Goal: Information Seeking & Learning: Learn about a topic

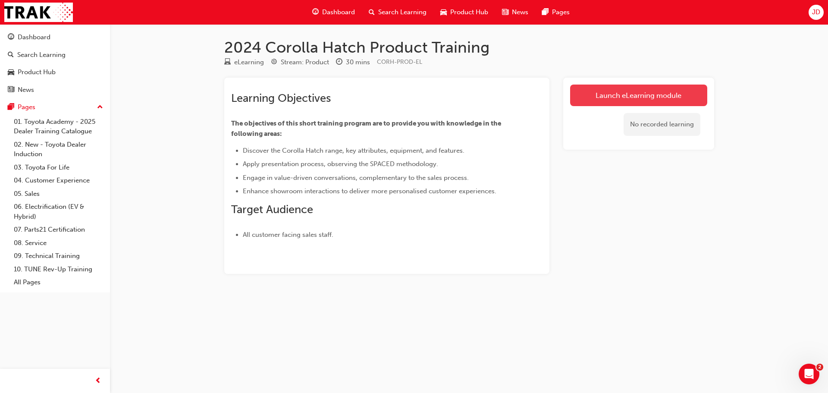
click at [674, 89] on link "Launch eLearning module" at bounding box center [638, 96] width 137 height 22
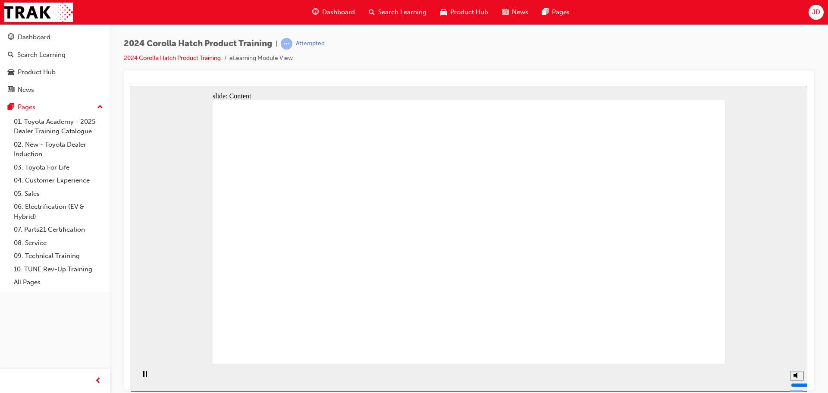
drag, startPoint x: 679, startPoint y: 339, endPoint x: 687, endPoint y: 351, distance: 14.6
